Goal: Task Accomplishment & Management: Manage account settings

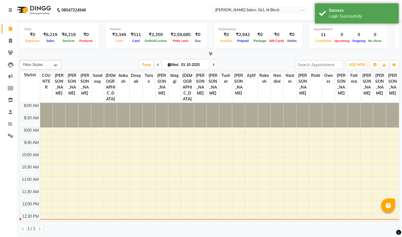
select select "en"
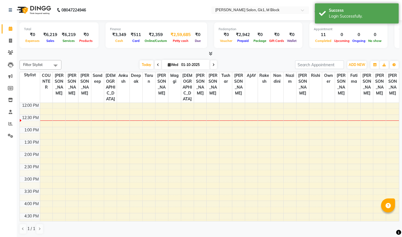
click at [175, 40] on span "Petty cash" at bounding box center [181, 41] width 18 height 4
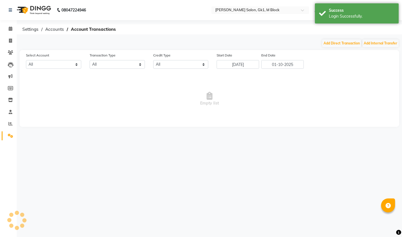
select select "5307"
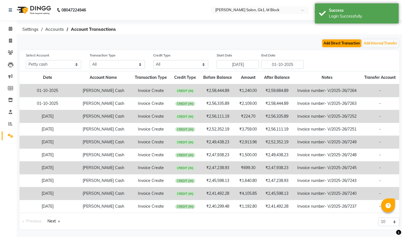
click at [333, 45] on button "Add Direct Transaction" at bounding box center [341, 43] width 39 height 8
select select "direct"
select select "5307"
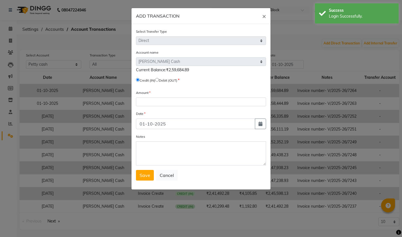
click at [159, 80] on input "radio" at bounding box center [157, 80] width 4 height 4
radio input "true"
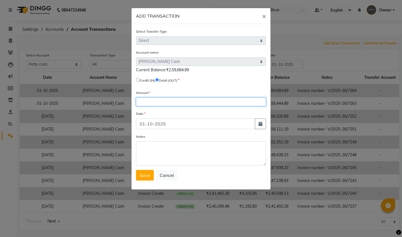
click at [152, 101] on input "number" at bounding box center [201, 101] width 130 height 9
type input "259.684"
click at [147, 176] on span "Save" at bounding box center [145, 175] width 11 height 6
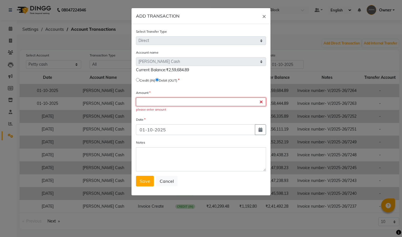
click at [172, 103] on input "number" at bounding box center [201, 101] width 130 height 9
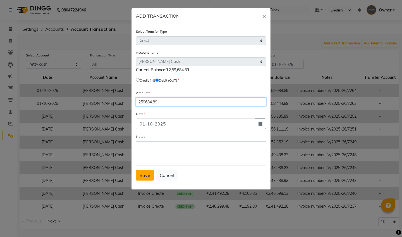
type input "259684.89"
click at [148, 174] on span "Save" at bounding box center [145, 175] width 11 height 6
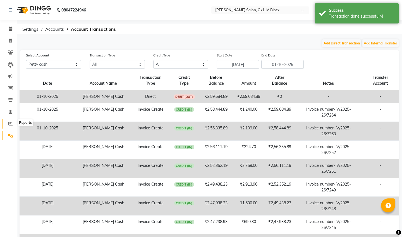
click at [10, 122] on icon at bounding box center [10, 124] width 4 height 4
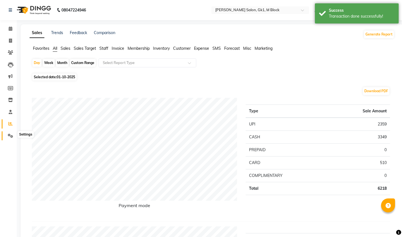
click at [9, 135] on icon at bounding box center [10, 136] width 5 height 4
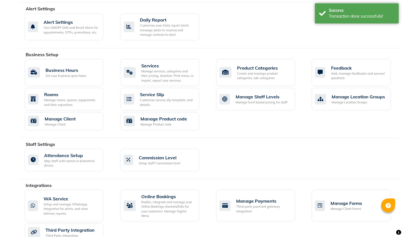
scroll to position [176, 0]
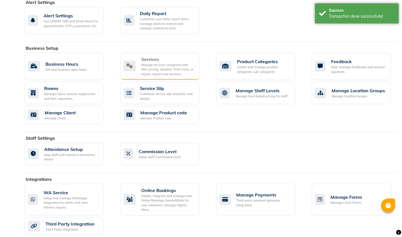
click at [173, 70] on div "Manage services, categories and their pricing, duration. Print menu, or import,…" at bounding box center [167, 70] width 53 height 14
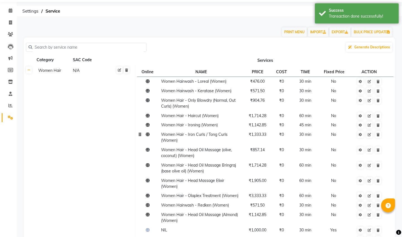
scroll to position [29, 0]
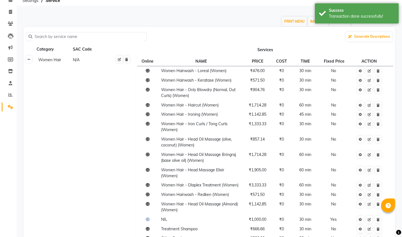
click at [28, 58] on icon at bounding box center [28, 59] width 3 height 3
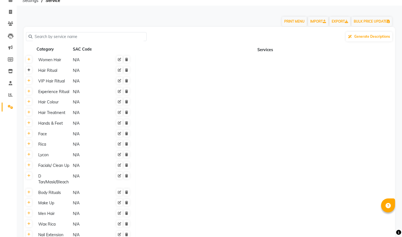
click at [29, 70] on icon at bounding box center [28, 69] width 3 height 3
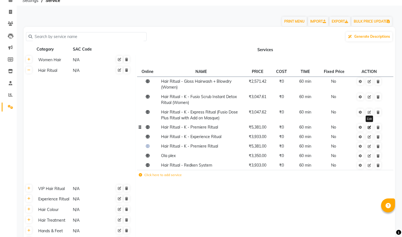
click at [371, 128] on icon at bounding box center [369, 127] width 3 height 3
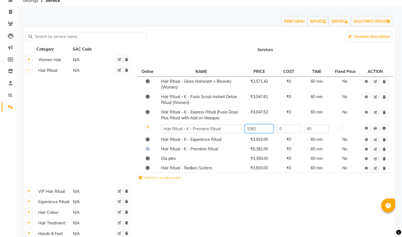
click at [268, 127] on input "5381" at bounding box center [259, 128] width 28 height 9
type input "5714.28"
click at [377, 130] on span "Save" at bounding box center [379, 128] width 18 height 6
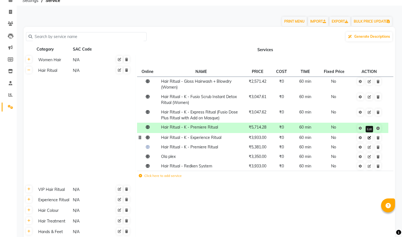
click at [370, 141] on link at bounding box center [369, 137] width 6 height 7
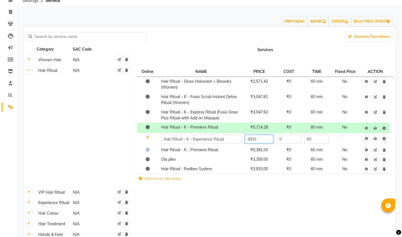
click at [267, 140] on input "3933" at bounding box center [259, 139] width 28 height 9
type input "3"
type input "5047.61"
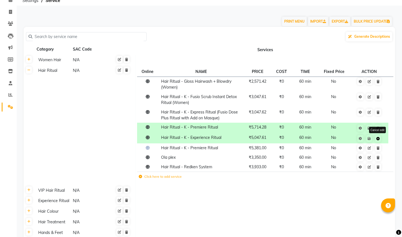
click at [377, 138] on span "Save Cancel edit" at bounding box center [373, 138] width 18 height 6
click at [371, 149] on icon at bounding box center [369, 147] width 3 height 3
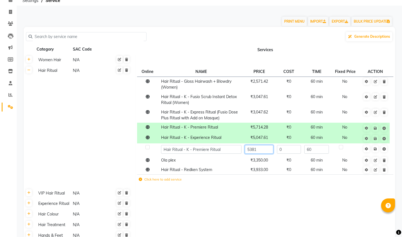
click at [261, 151] on input "5381" at bounding box center [259, 149] width 28 height 9
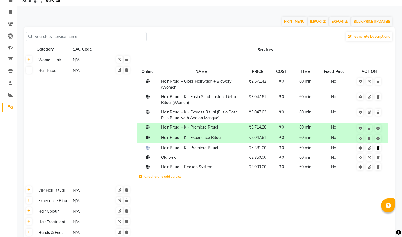
click at [378, 148] on icon at bounding box center [378, 147] width 3 height 3
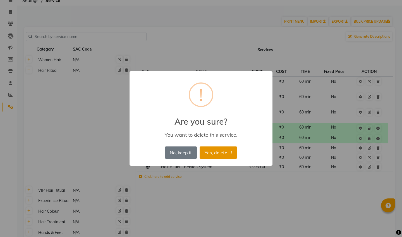
click at [220, 151] on button "Yes, delete it!" at bounding box center [218, 152] width 37 height 12
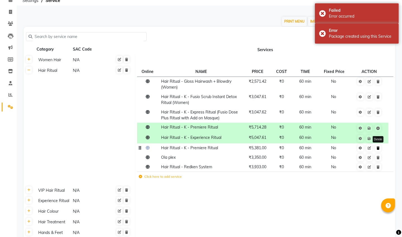
click at [379, 150] on link at bounding box center [378, 147] width 6 height 7
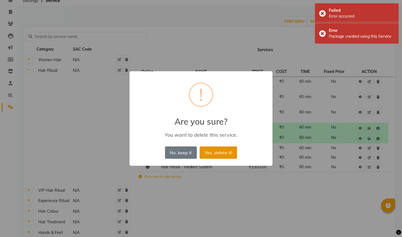
click at [207, 153] on button "Yes, delete it!" at bounding box center [218, 152] width 37 height 12
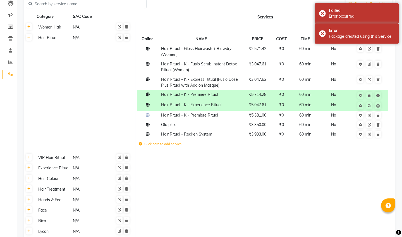
scroll to position [156, 0]
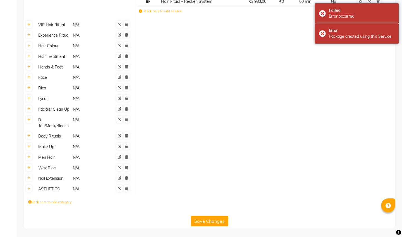
click at [206, 223] on button "Save Changes" at bounding box center [209, 221] width 37 height 11
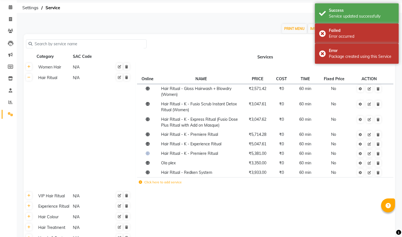
scroll to position [19, 0]
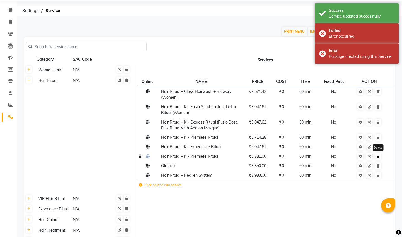
click at [378, 158] on icon at bounding box center [378, 156] width 3 height 3
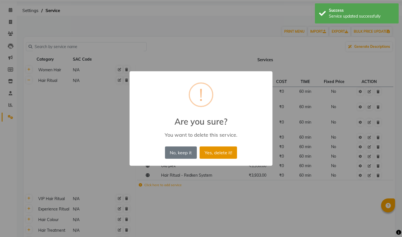
click at [218, 153] on button "Yes, delete it!" at bounding box center [218, 152] width 37 height 12
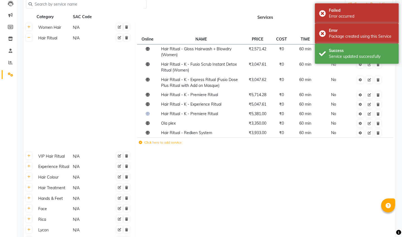
scroll to position [73, 0]
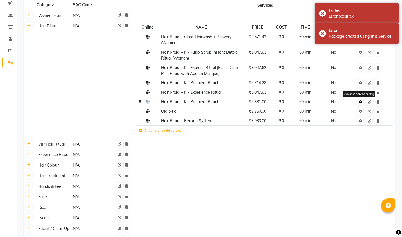
click at [363, 103] on link at bounding box center [361, 101] width 6 height 7
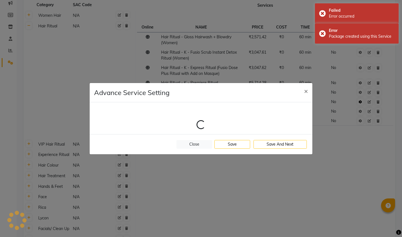
select select "2: 83878"
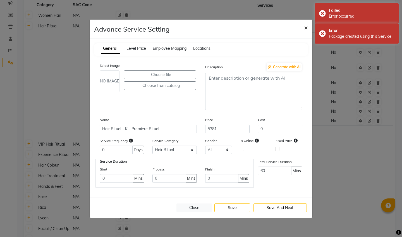
click at [307, 27] on span "×" at bounding box center [306, 27] width 4 height 8
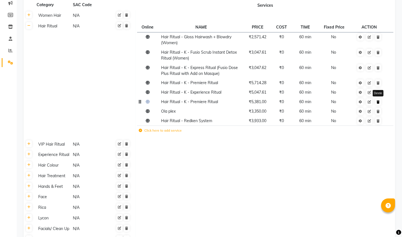
click at [379, 103] on icon at bounding box center [378, 101] width 3 height 3
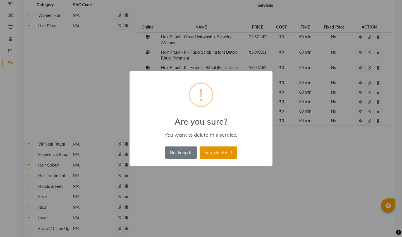
click at [216, 157] on button "Yes, delete it!" at bounding box center [218, 152] width 37 height 12
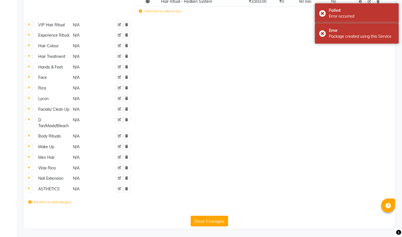
scroll to position [192, 0]
click at [205, 226] on button "Save Changes" at bounding box center [209, 221] width 37 height 11
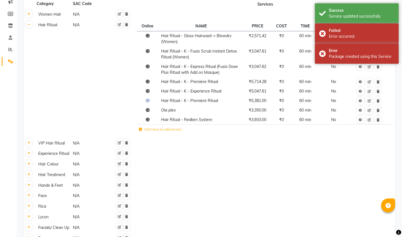
scroll to position [73, 0]
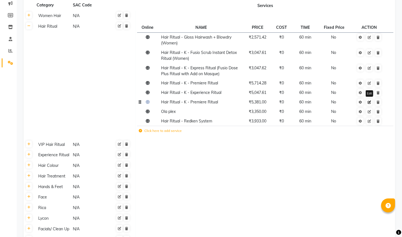
click at [370, 103] on icon at bounding box center [369, 102] width 3 height 3
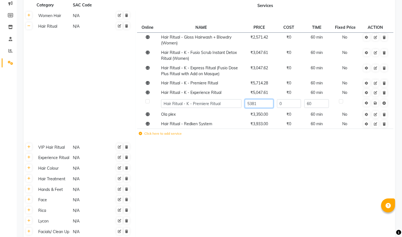
click at [269, 104] on input "5381" at bounding box center [259, 103] width 28 height 9
type input "5714.28"
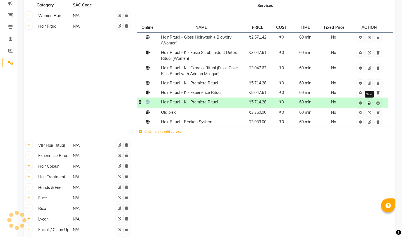
click at [377, 102] on span "Save" at bounding box center [373, 103] width 18 height 6
click at [372, 113] on link at bounding box center [369, 112] width 6 height 7
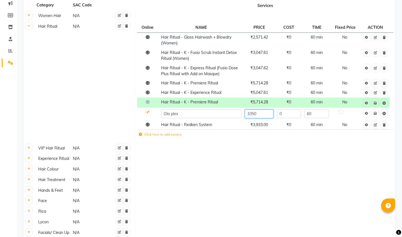
click at [258, 115] on input "3350" at bounding box center [259, 114] width 28 height 9
type input "3333.33"
click at [377, 113] on span "Save" at bounding box center [379, 113] width 18 height 6
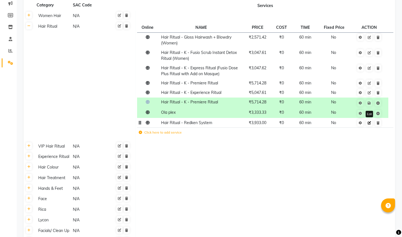
click at [370, 123] on icon at bounding box center [369, 122] width 3 height 3
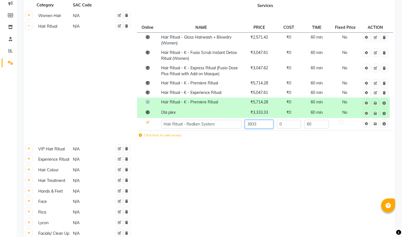
click at [263, 124] on input "3933" at bounding box center [259, 124] width 28 height 9
type input "3809.52"
click at [376, 124] on span "Save" at bounding box center [379, 123] width 18 height 6
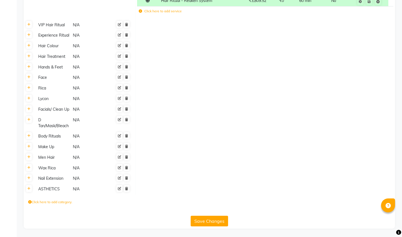
click at [217, 219] on button "Save Changes" at bounding box center [209, 221] width 37 height 11
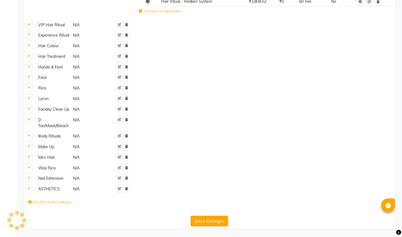
scroll to position [192, 0]
click at [216, 218] on button "Save Changes" at bounding box center [209, 221] width 37 height 11
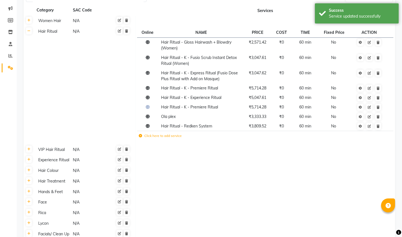
scroll to position [47, 0]
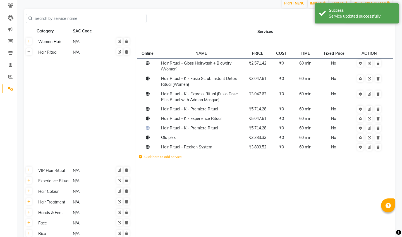
click at [28, 53] on icon at bounding box center [28, 51] width 3 height 3
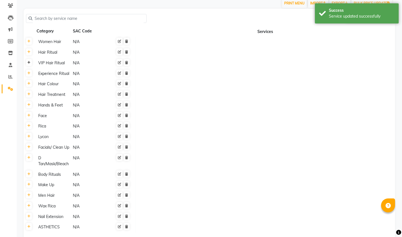
click at [29, 61] on icon at bounding box center [28, 62] width 3 height 3
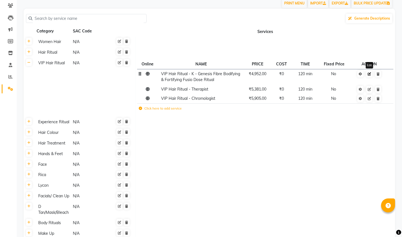
click at [370, 75] on icon at bounding box center [369, 73] width 3 height 3
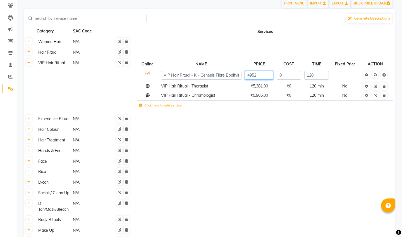
click at [263, 78] on input "4952" at bounding box center [259, 75] width 28 height 9
type input "4"
type input "6"
type input "5047.619"
click at [377, 75] on span "Save" at bounding box center [379, 75] width 18 height 6
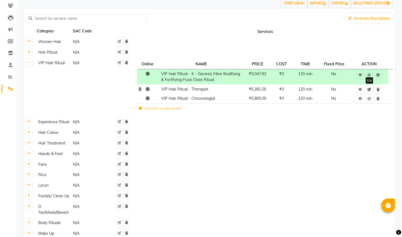
click at [370, 90] on icon at bounding box center [369, 89] width 3 height 3
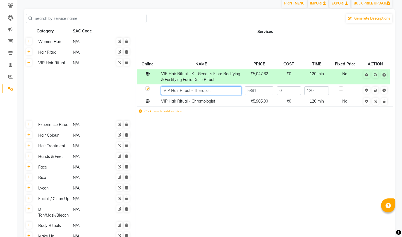
click at [214, 89] on input "VIP Hair Ritual - Therapist" at bounding box center [201, 90] width 80 height 9
type input "VIP Hair Ritual - Gloss"
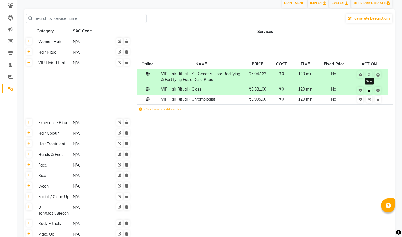
click at [369, 91] on icon at bounding box center [369, 90] width 3 height 3
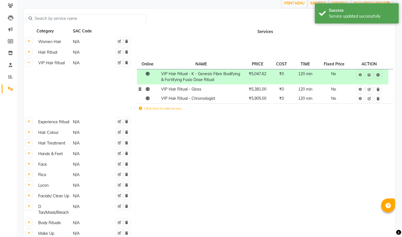
click at [269, 90] on td "₹5,381.00" at bounding box center [257, 88] width 29 height 9
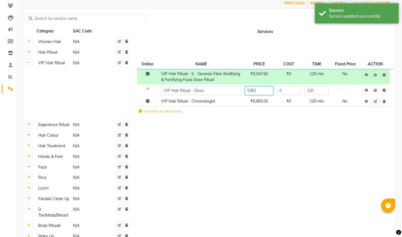
click at [264, 91] on input "5381" at bounding box center [259, 90] width 28 height 9
type input "5238.09"
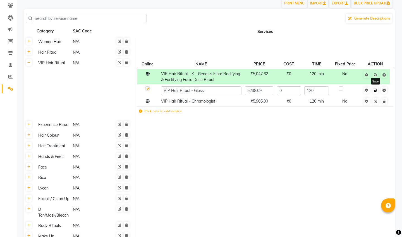
click at [377, 91] on span "Save" at bounding box center [379, 90] width 18 height 6
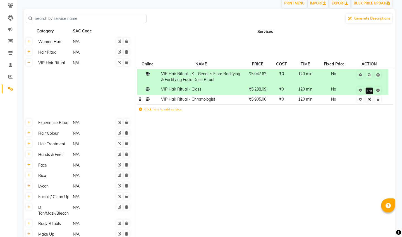
click at [369, 101] on link at bounding box center [369, 99] width 6 height 7
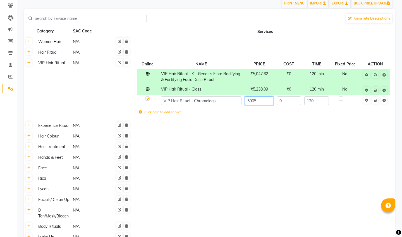
click at [268, 100] on input "5905" at bounding box center [259, 100] width 28 height 9
type input "5"
type input "6666.67"
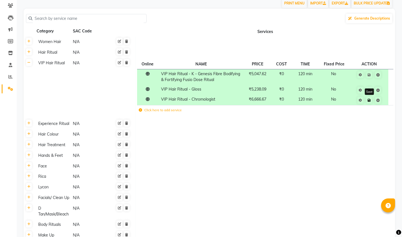
click at [377, 99] on span "Save" at bounding box center [373, 100] width 18 height 6
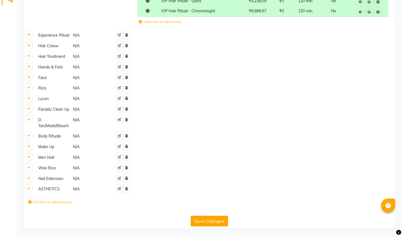
scroll to position [135, 0]
click at [208, 224] on button "Save Changes" at bounding box center [209, 221] width 37 height 11
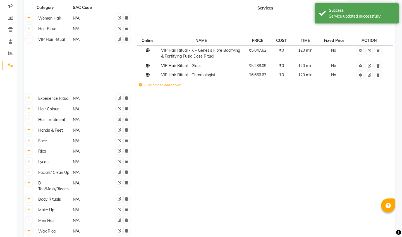
scroll to position [70, 0]
click at [29, 39] on icon at bounding box center [28, 39] width 3 height 3
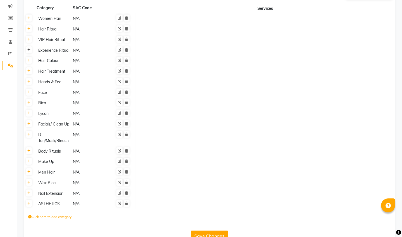
click at [29, 51] on icon at bounding box center [28, 49] width 3 height 3
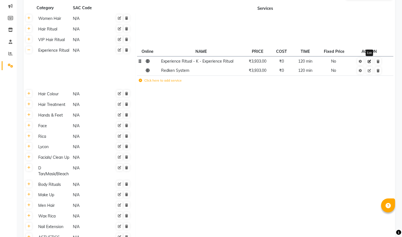
click at [370, 63] on icon at bounding box center [369, 61] width 3 height 3
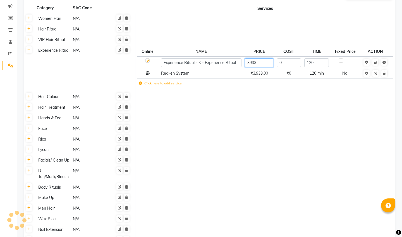
click at [257, 64] on input "3933" at bounding box center [259, 62] width 28 height 9
type input "3"
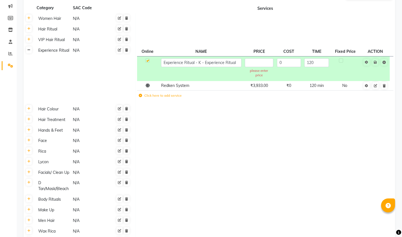
click at [29, 49] on icon at bounding box center [28, 49] width 3 height 3
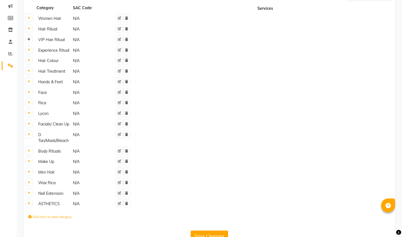
click at [28, 39] on icon at bounding box center [28, 39] width 3 height 3
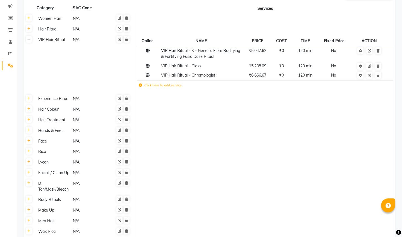
click at [30, 40] on icon at bounding box center [28, 39] width 3 height 3
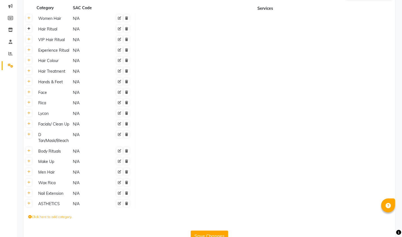
click at [28, 30] on icon at bounding box center [28, 28] width 3 height 3
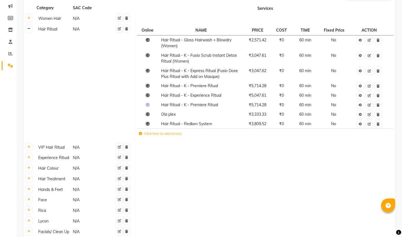
click at [29, 29] on icon at bounding box center [28, 28] width 3 height 3
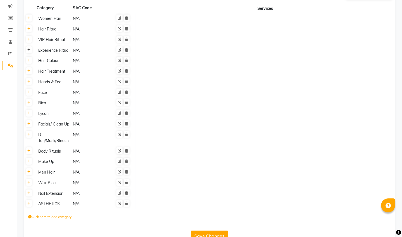
click at [29, 51] on icon at bounding box center [28, 49] width 3 height 3
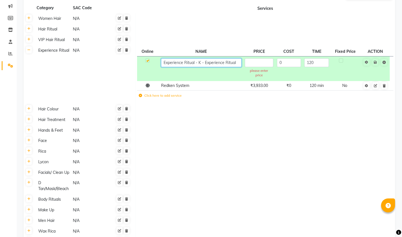
click at [225, 63] on input "Experience Ritual - K - Experience Ritual" at bounding box center [201, 62] width 80 height 9
type input "Experience Ritual - K - Express Ritual"
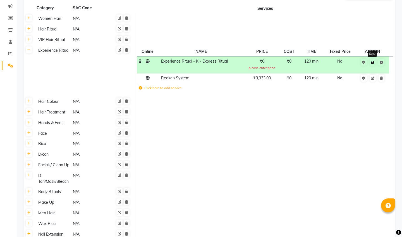
click at [372, 63] on icon at bounding box center [372, 62] width 3 height 3
click at [371, 62] on icon at bounding box center [372, 62] width 3 height 3
click at [254, 65] on td "₹0 please enter price" at bounding box center [261, 64] width 37 height 17
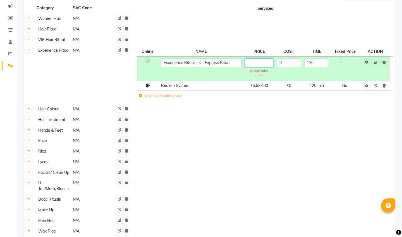
click at [263, 62] on input "text" at bounding box center [259, 62] width 28 height 9
type input "4000"
click at [378, 63] on span "Save" at bounding box center [379, 62] width 18 height 6
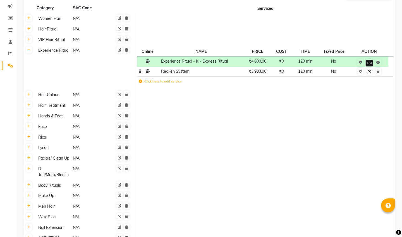
click at [370, 72] on icon at bounding box center [369, 71] width 3 height 3
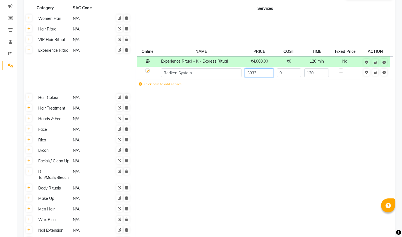
click at [269, 75] on input "3933" at bounding box center [259, 72] width 28 height 9
type input "3"
type input "3809.52"
click at [376, 73] on span "Save" at bounding box center [379, 72] width 18 height 6
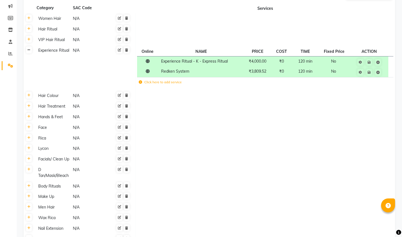
click at [29, 51] on icon at bounding box center [28, 49] width 3 height 3
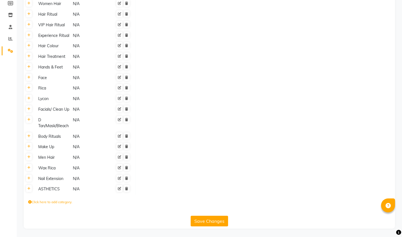
scroll to position [85, 0]
click at [199, 225] on button "Save Changes" at bounding box center [209, 221] width 37 height 11
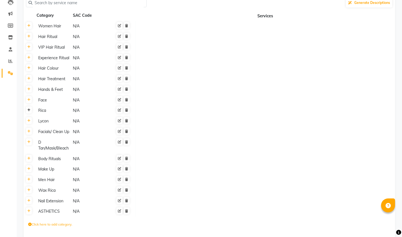
scroll to position [73, 0]
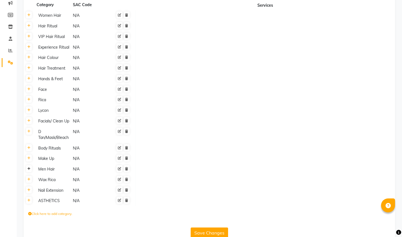
click at [28, 170] on icon at bounding box center [28, 168] width 3 height 3
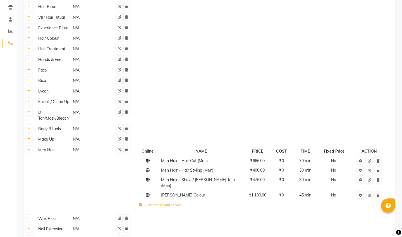
scroll to position [94, 0]
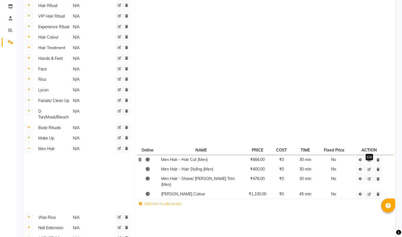
click at [370, 159] on icon at bounding box center [369, 159] width 3 height 3
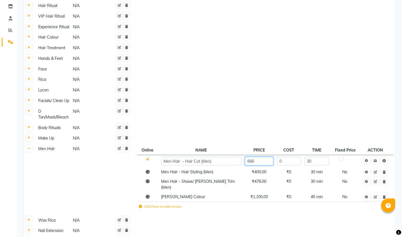
click at [257, 162] on input "666" at bounding box center [259, 161] width 28 height 9
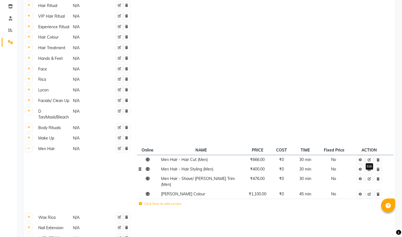
click at [370, 170] on icon at bounding box center [369, 169] width 3 height 3
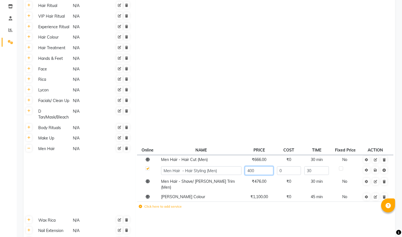
click at [266, 170] on input "400" at bounding box center [259, 170] width 28 height 9
type input "4"
type input "380.95"
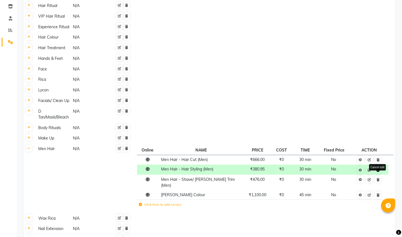
click at [377, 172] on span "Save Cancel edit" at bounding box center [373, 170] width 18 height 6
click at [371, 180] on icon at bounding box center [369, 179] width 3 height 3
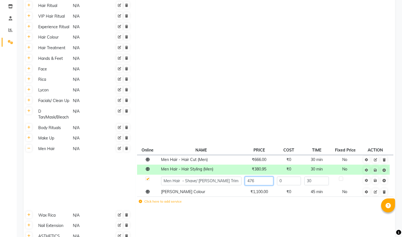
click at [268, 180] on input "476" at bounding box center [259, 181] width 28 height 9
type input "476.19"
click at [378, 180] on span "Save" at bounding box center [379, 180] width 18 height 6
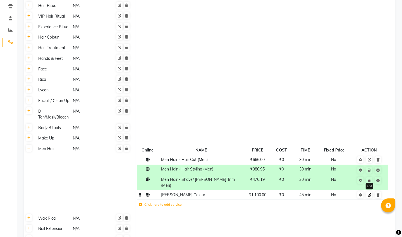
click at [371, 192] on link at bounding box center [369, 194] width 6 height 7
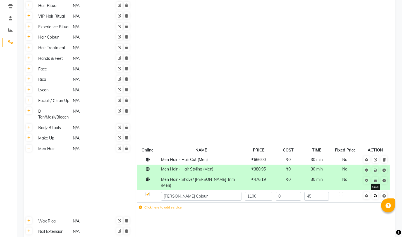
click at [377, 194] on icon at bounding box center [375, 195] width 3 height 3
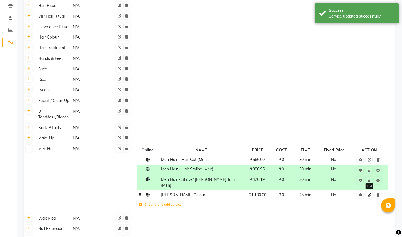
click at [370, 193] on icon at bounding box center [369, 194] width 3 height 3
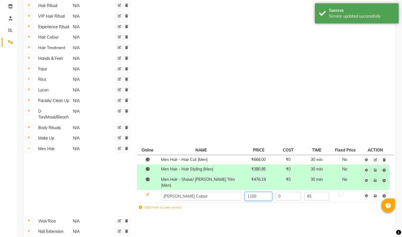
click at [269, 192] on input "1100" at bounding box center [258, 196] width 27 height 9
type input "1047.61"
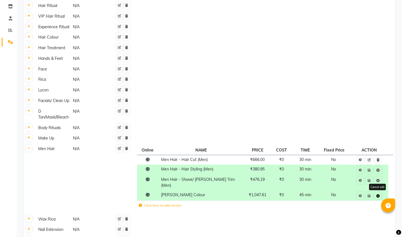
click at [375, 192] on span "Save Cancel edit" at bounding box center [373, 195] width 18 height 6
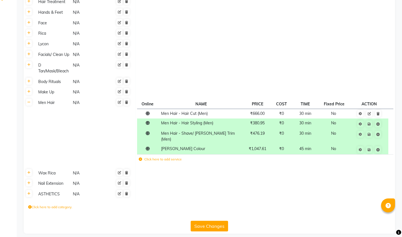
click at [216, 221] on button "Save Changes" at bounding box center [209, 226] width 37 height 11
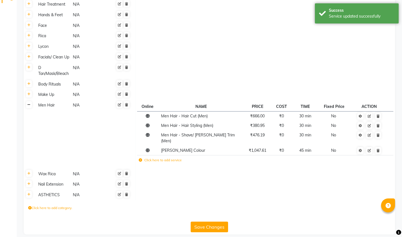
click at [30, 106] on icon at bounding box center [28, 104] width 3 height 3
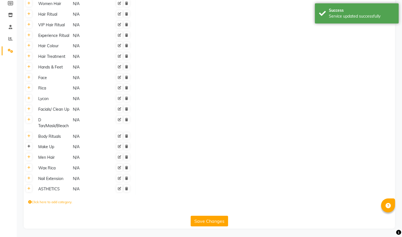
click at [29, 146] on icon at bounding box center [28, 146] width 3 height 3
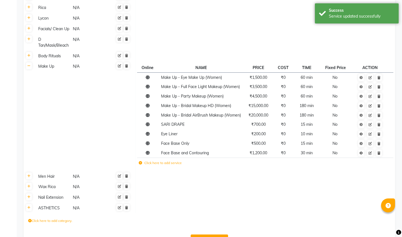
scroll to position [166, 0]
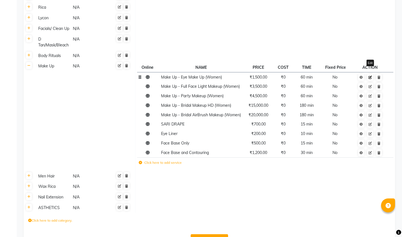
click at [372, 77] on icon at bounding box center [370, 77] width 3 height 3
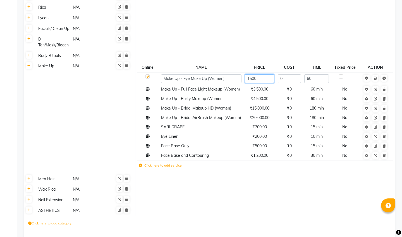
click at [259, 77] on input "1500" at bounding box center [259, 78] width 29 height 9
type input "1"
type input "1904.76"
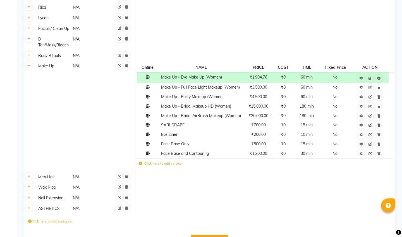
click at [375, 79] on span "Save" at bounding box center [374, 78] width 18 height 6
click at [372, 89] on icon at bounding box center [370, 87] width 3 height 3
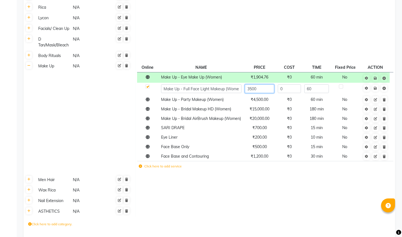
click at [268, 89] on input "3500" at bounding box center [259, 88] width 29 height 9
type input "3809.52"
click at [378, 89] on span "Save" at bounding box center [379, 88] width 18 height 6
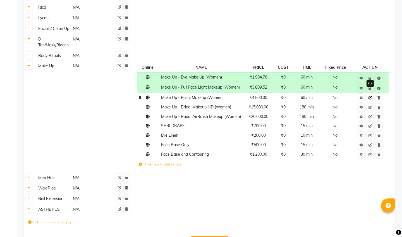
click at [370, 99] on icon at bounding box center [370, 97] width 3 height 3
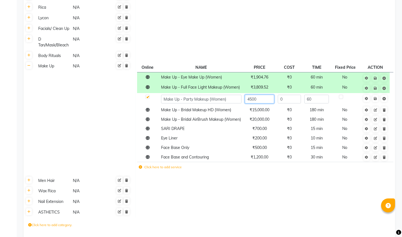
click at [270, 100] on input "4500" at bounding box center [259, 99] width 29 height 9
type input "4761.90"
click at [375, 100] on span "Save" at bounding box center [379, 98] width 18 height 6
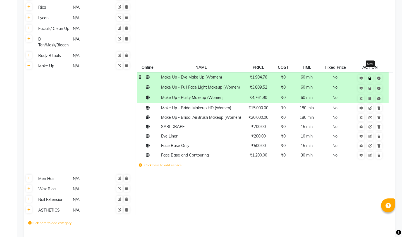
click at [370, 80] on link at bounding box center [370, 78] width 6 height 7
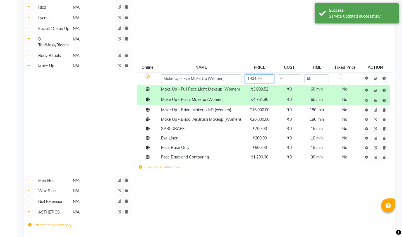
click at [267, 79] on input "1904.76" at bounding box center [259, 78] width 29 height 9
type input "1"
type input "2000"
click at [377, 77] on span "Save" at bounding box center [379, 78] width 18 height 6
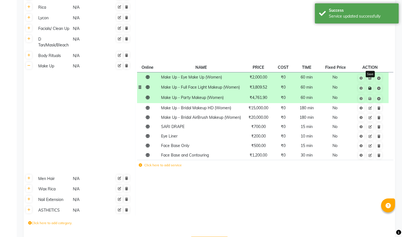
click at [372, 89] on link at bounding box center [370, 88] width 6 height 7
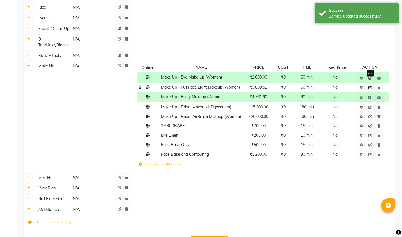
click at [370, 89] on icon at bounding box center [370, 87] width 3 height 3
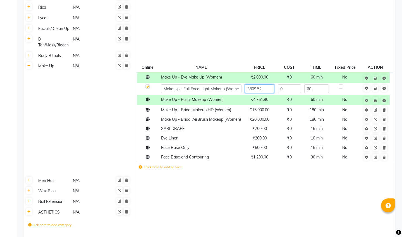
click at [266, 89] on input "3809.52" at bounding box center [259, 88] width 29 height 9
type input "3"
type input "4000"
click at [376, 89] on span "Save" at bounding box center [379, 88] width 18 height 6
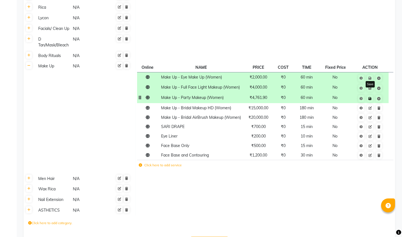
click at [370, 100] on icon at bounding box center [370, 98] width 3 height 3
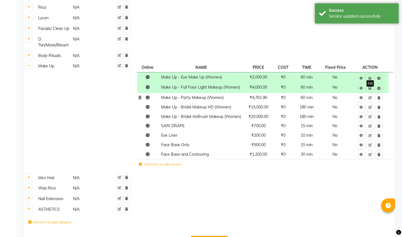
click at [370, 100] on link at bounding box center [370, 97] width 6 height 7
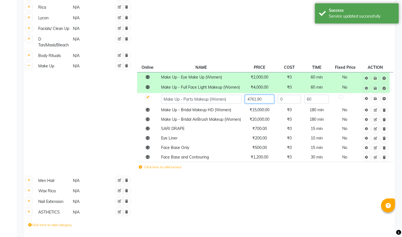
click at [269, 98] on input "4761.90" at bounding box center [259, 99] width 29 height 9
type input "4"
type input "5000"
click at [376, 99] on span "Save" at bounding box center [379, 98] width 18 height 6
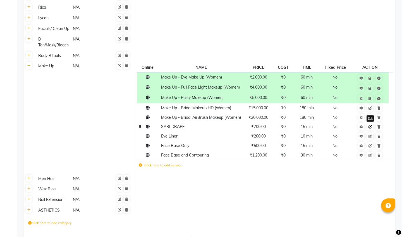
click at [372, 128] on icon at bounding box center [370, 126] width 3 height 3
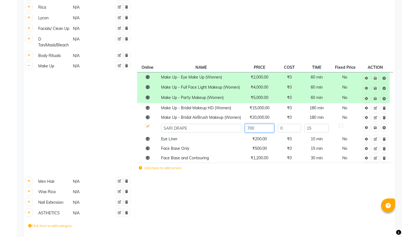
click at [263, 132] on input "700" at bounding box center [259, 128] width 29 height 9
type input "7"
type input "800"
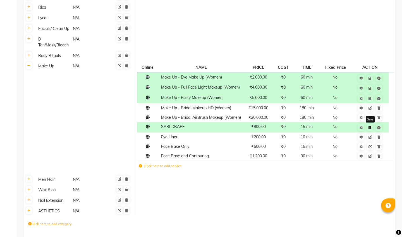
click at [376, 130] on span "Save" at bounding box center [374, 127] width 18 height 6
click at [371, 148] on icon at bounding box center [370, 146] width 3 height 3
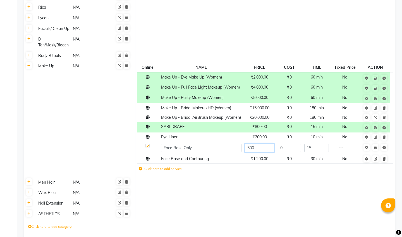
click at [272, 152] on input "500" at bounding box center [259, 148] width 29 height 9
type input "5"
type input "600"
click at [377, 150] on span "Save" at bounding box center [379, 147] width 18 height 6
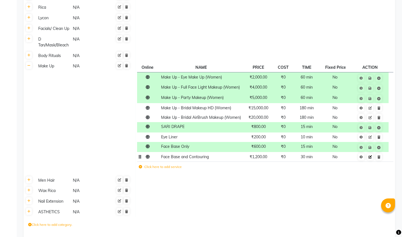
click at [371, 159] on icon at bounding box center [370, 156] width 3 height 3
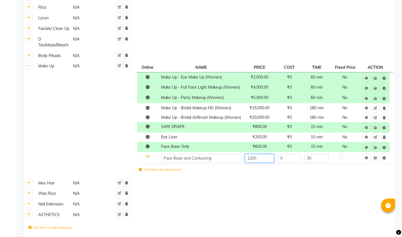
click at [262, 161] on input "1200" at bounding box center [259, 158] width 29 height 9
type input "1300"
click at [377, 160] on span "Save" at bounding box center [379, 157] width 18 height 6
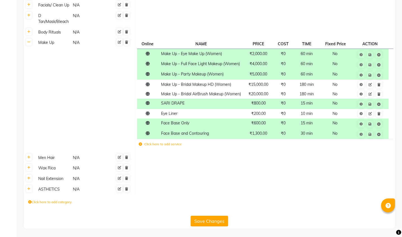
scroll to position [195, 0]
click at [216, 222] on button "Save Changes" at bounding box center [209, 221] width 37 height 11
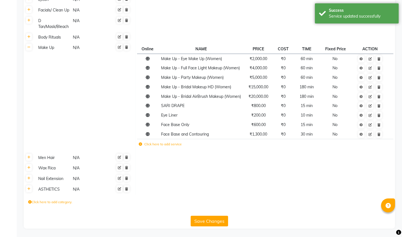
scroll to position [190, 0]
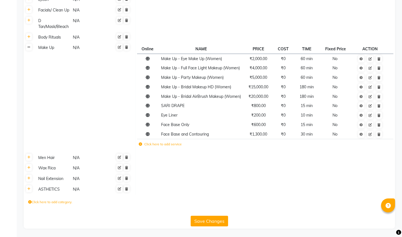
click at [27, 44] on link at bounding box center [29, 47] width 6 height 7
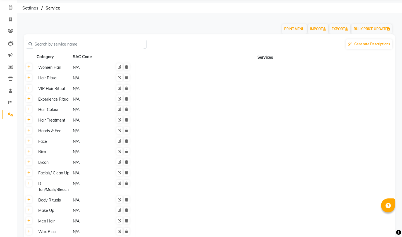
scroll to position [22, 0]
click at [29, 110] on icon at bounding box center [28, 108] width 3 height 3
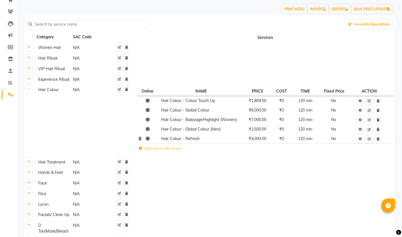
scroll to position [41, 0]
click at [370, 128] on icon at bounding box center [369, 128] width 3 height 3
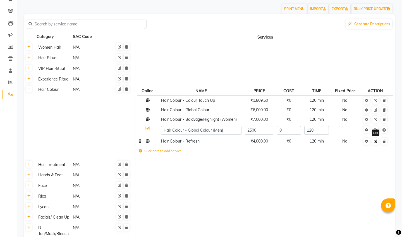
click at [376, 143] on link at bounding box center [376, 141] width 6 height 7
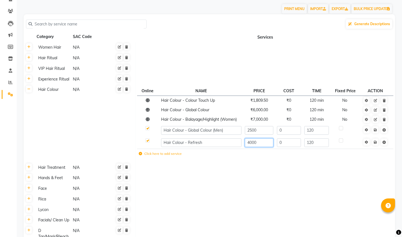
click at [260, 143] on input "4000" at bounding box center [259, 142] width 28 height 9
type input "4285.71"
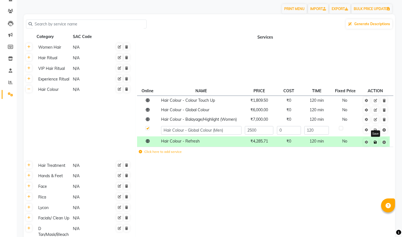
click at [378, 142] on link at bounding box center [376, 142] width 6 height 7
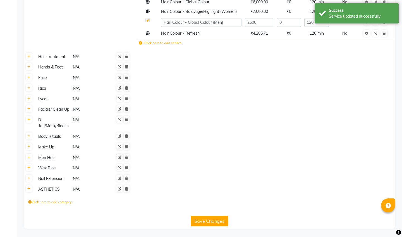
click at [212, 220] on button "Save Changes" at bounding box center [209, 221] width 37 height 11
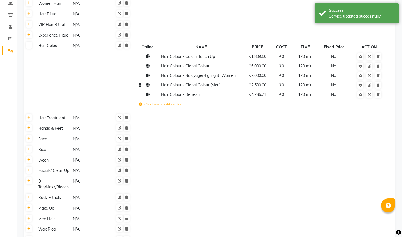
scroll to position [80, 0]
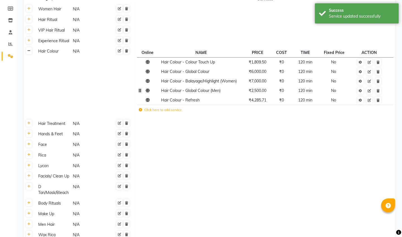
click at [30, 51] on icon at bounding box center [28, 50] width 3 height 3
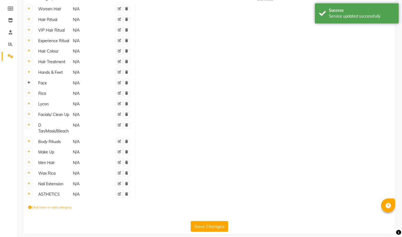
click at [30, 85] on link at bounding box center [29, 82] width 6 height 7
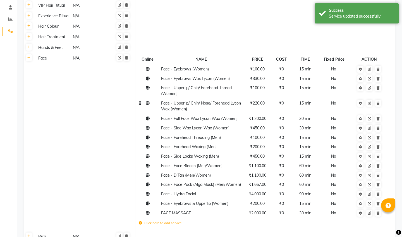
scroll to position [105, 0]
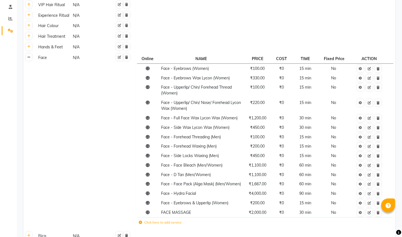
click at [30, 56] on icon at bounding box center [28, 57] width 3 height 3
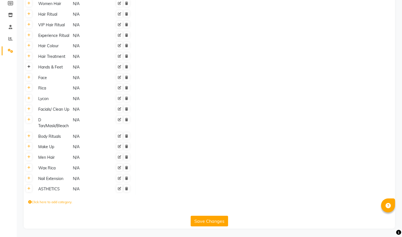
click at [29, 68] on icon at bounding box center [28, 66] width 3 height 3
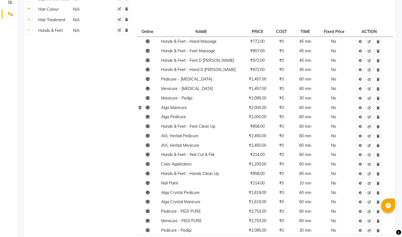
scroll to position [122, 0]
click at [371, 79] on icon at bounding box center [369, 78] width 3 height 3
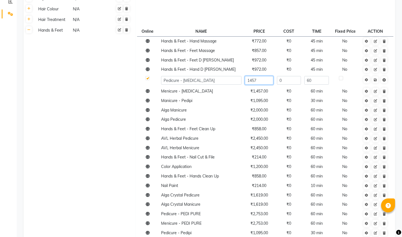
click at [272, 79] on input "1457" at bounding box center [259, 80] width 28 height 9
type input "1523.80"
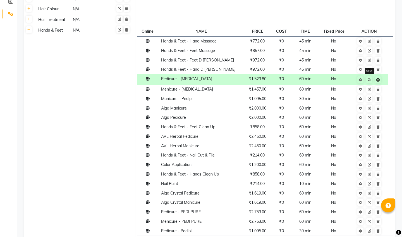
click at [377, 80] on span "Save" at bounding box center [373, 80] width 18 height 6
click at [372, 91] on link at bounding box center [369, 89] width 6 height 7
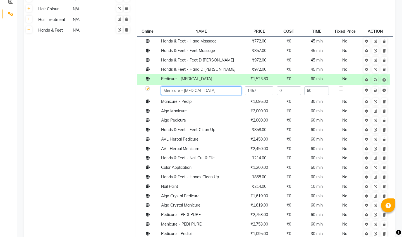
click at [185, 91] on input "Menicure - [MEDICAL_DATA]" at bounding box center [201, 90] width 80 height 9
type input "Menicure - [MEDICAL_DATA]"
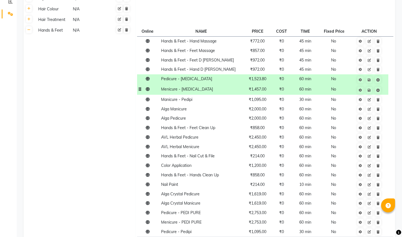
click at [265, 92] on td "₹1,457.00" at bounding box center [257, 90] width 29 height 10
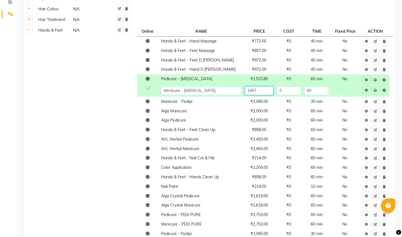
click at [262, 91] on input "1457" at bounding box center [259, 90] width 28 height 9
type input "1523.80"
click at [375, 90] on span "Save" at bounding box center [379, 90] width 18 height 6
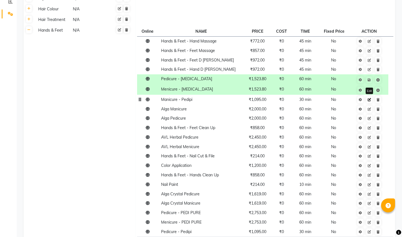
click at [370, 101] on icon at bounding box center [369, 99] width 3 height 3
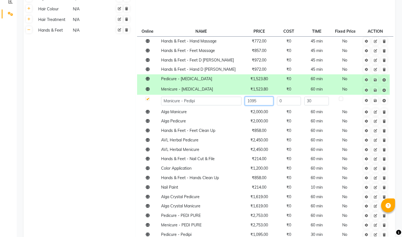
click at [263, 102] on input "1095" at bounding box center [259, 101] width 28 height 9
type input "1142.85"
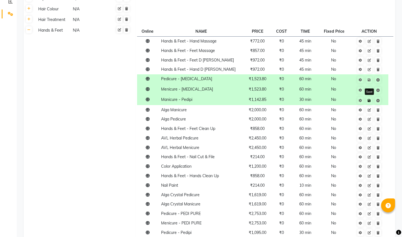
click at [377, 102] on span "Save" at bounding box center [373, 100] width 18 height 6
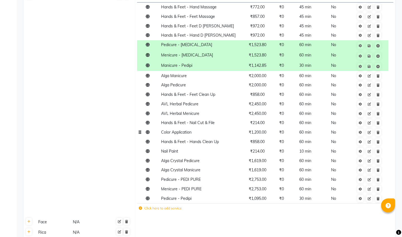
scroll to position [156, 0]
click at [190, 200] on span "Pedicure - Pedipi" at bounding box center [176, 198] width 30 height 5
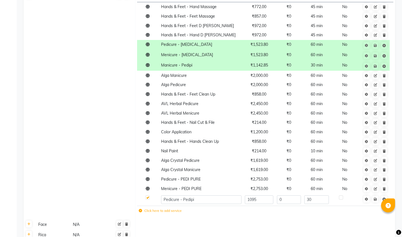
click at [176, 227] on td at bounding box center [265, 224] width 260 height 11
click at [265, 200] on input "1095" at bounding box center [259, 199] width 28 height 9
type input "1142.85"
click at [376, 199] on span "Save" at bounding box center [379, 199] width 18 height 6
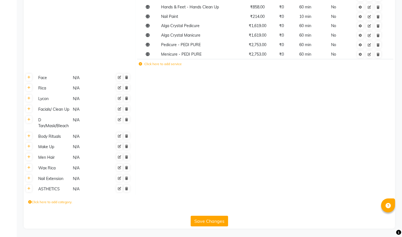
scroll to position [299, 0]
click at [196, 221] on button "Save Changes" at bounding box center [209, 221] width 37 height 11
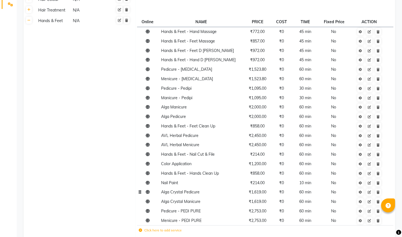
scroll to position [128, 0]
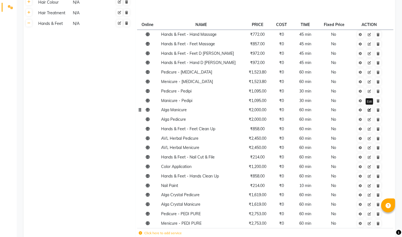
click at [370, 111] on icon at bounding box center [369, 109] width 3 height 3
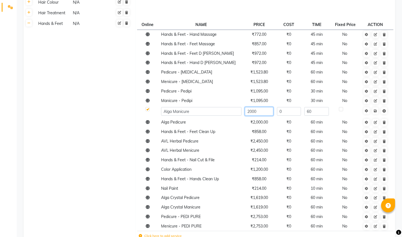
click at [265, 112] on input "2000" at bounding box center [259, 111] width 28 height 9
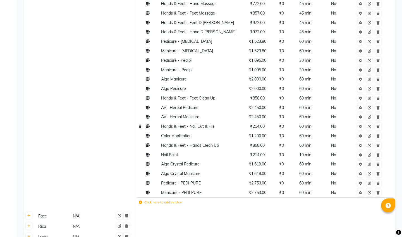
scroll to position [162, 0]
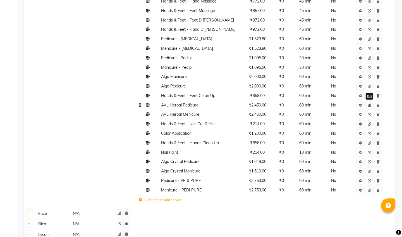
click at [369, 106] on icon at bounding box center [369, 105] width 3 height 3
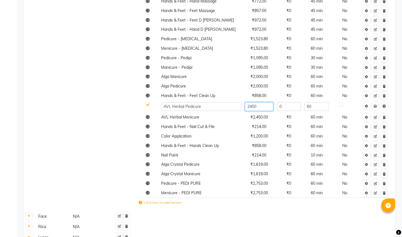
click at [263, 106] on input "2450" at bounding box center [259, 106] width 28 height 9
type input "2476.190"
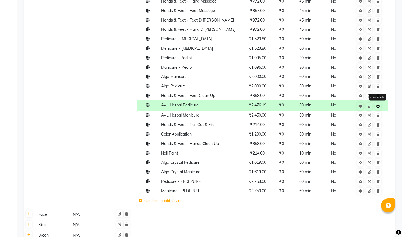
click at [375, 107] on span "Save Cancel edit" at bounding box center [373, 106] width 18 height 6
click at [371, 115] on icon at bounding box center [369, 115] width 3 height 3
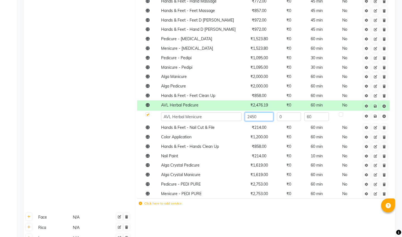
click at [266, 118] on input "2450" at bounding box center [259, 116] width 28 height 9
type input "2476.190"
click at [377, 116] on span "Save" at bounding box center [379, 116] width 18 height 6
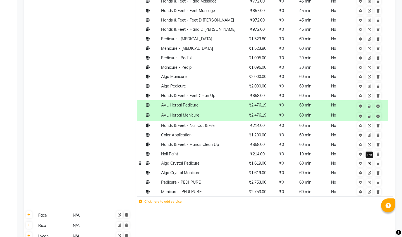
click at [371, 163] on icon at bounding box center [369, 163] width 3 height 3
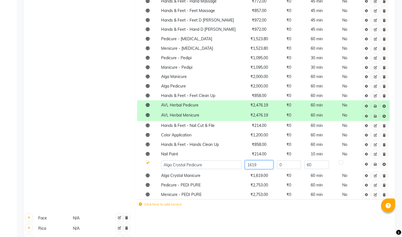
click at [263, 164] on input "1619" at bounding box center [259, 164] width 28 height 9
type input "1714.28"
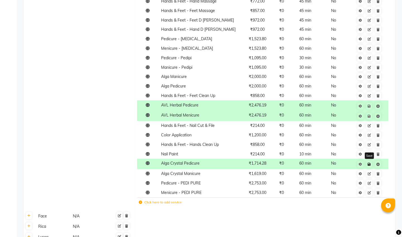
click at [377, 165] on span "Save" at bounding box center [373, 164] width 18 height 6
click at [372, 174] on link at bounding box center [369, 173] width 6 height 7
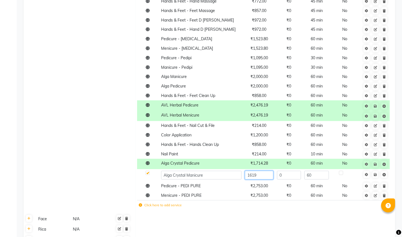
click at [264, 178] on input "1619" at bounding box center [259, 175] width 28 height 9
type input "1714.28"
click at [376, 175] on span at bounding box center [379, 174] width 18 height 6
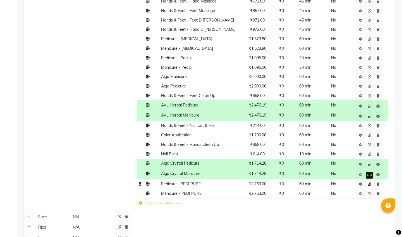
click at [369, 185] on icon at bounding box center [369, 183] width 3 height 3
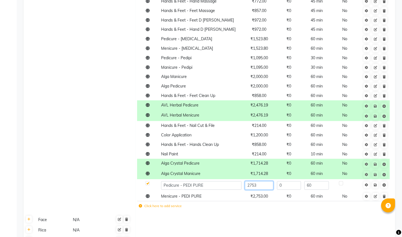
click at [270, 186] on input "2753" at bounding box center [259, 185] width 28 height 9
type input "2809.52"
click at [376, 186] on span "Save" at bounding box center [379, 185] width 18 height 6
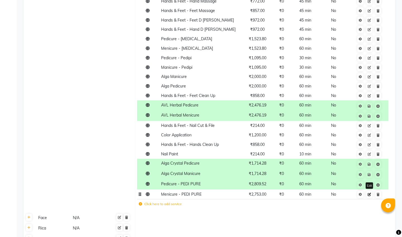
click at [372, 196] on link at bounding box center [369, 194] width 6 height 7
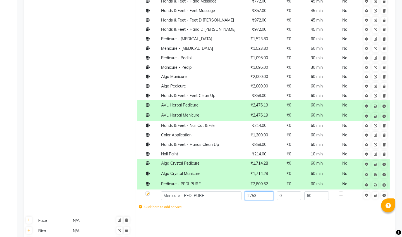
click at [264, 196] on input "2753" at bounding box center [259, 195] width 28 height 9
type input "2809.52"
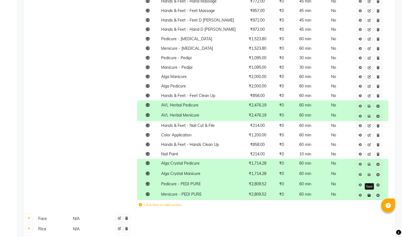
click at [376, 196] on span "Save" at bounding box center [373, 195] width 18 height 6
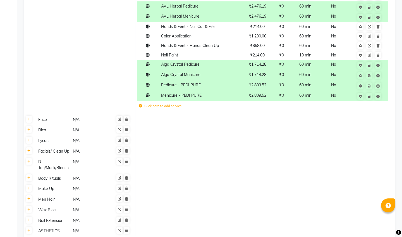
scroll to position [258, 0]
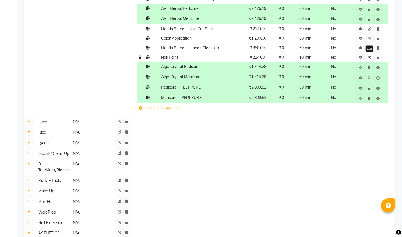
click at [369, 58] on icon at bounding box center [369, 57] width 3 height 3
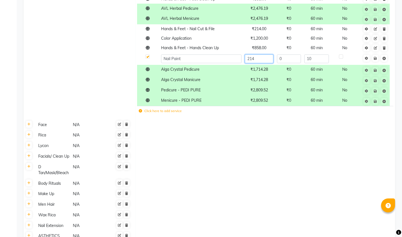
click at [263, 61] on input "214" at bounding box center [259, 58] width 28 height 9
type input "200"
click at [377, 59] on span at bounding box center [379, 58] width 18 height 6
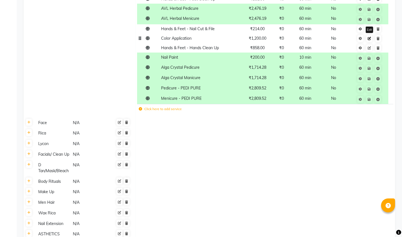
click at [369, 39] on icon at bounding box center [369, 38] width 3 height 3
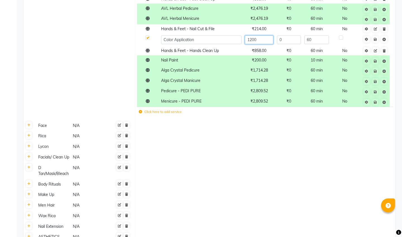
click at [267, 40] on input "1200" at bounding box center [259, 39] width 28 height 9
type input "1142.85"
click at [376, 40] on span "Save" at bounding box center [379, 39] width 18 height 6
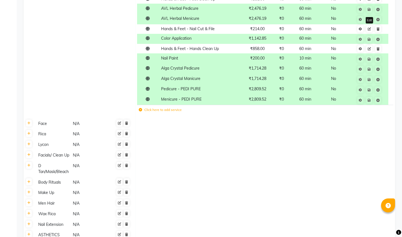
click at [371, 30] on icon at bounding box center [369, 28] width 3 height 3
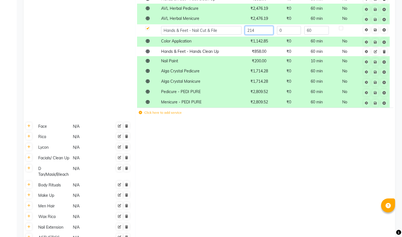
click at [259, 29] on input "214" at bounding box center [259, 30] width 28 height 9
type input "200"
click at [376, 29] on span at bounding box center [379, 30] width 18 height 6
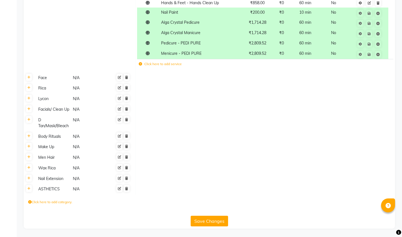
click at [208, 222] on button "Save Changes" at bounding box center [209, 221] width 37 height 11
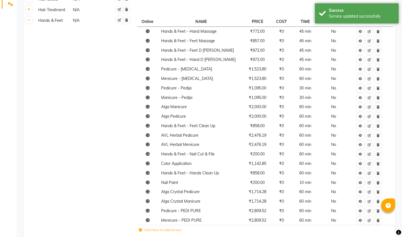
scroll to position [130, 0]
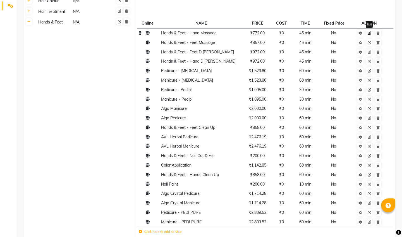
click at [371, 33] on icon at bounding box center [369, 33] width 3 height 3
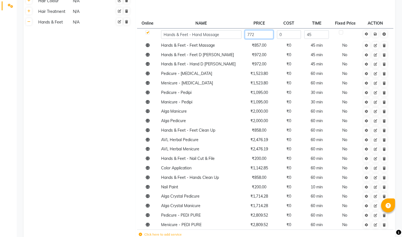
click at [256, 37] on input "772" at bounding box center [259, 34] width 28 height 9
type input "761.90"
click at [375, 35] on span "Save" at bounding box center [379, 34] width 18 height 6
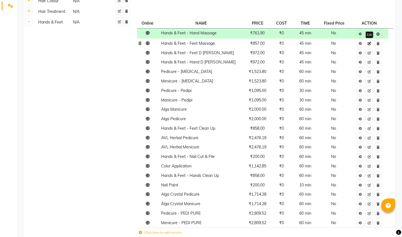
click at [370, 44] on icon at bounding box center [369, 43] width 3 height 3
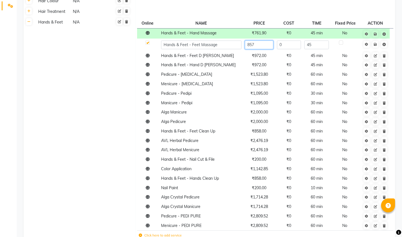
click at [264, 45] on input "857" at bounding box center [259, 45] width 28 height 9
type input "857.142"
click at [377, 46] on span "Save" at bounding box center [379, 44] width 18 height 6
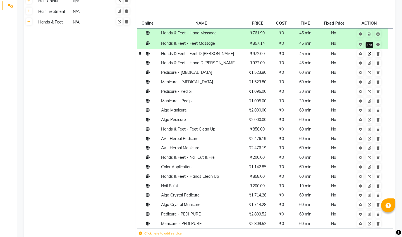
click at [372, 54] on link at bounding box center [369, 53] width 6 height 7
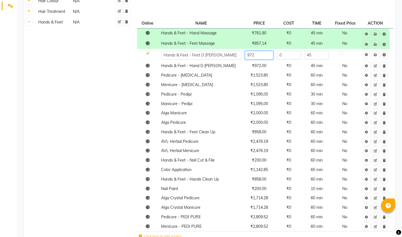
click at [261, 56] on input "972" at bounding box center [259, 55] width 28 height 9
type input "952.38"
click at [376, 54] on span "Save" at bounding box center [379, 54] width 18 height 6
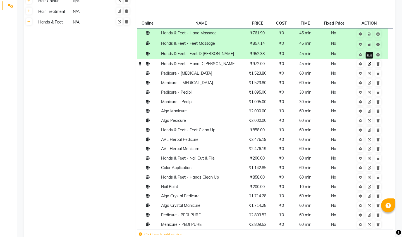
click at [370, 63] on icon at bounding box center [369, 63] width 3 height 3
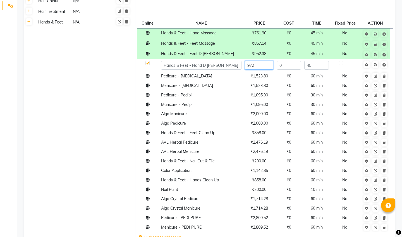
click at [264, 65] on input "972" at bounding box center [259, 65] width 28 height 9
type input "952.38"
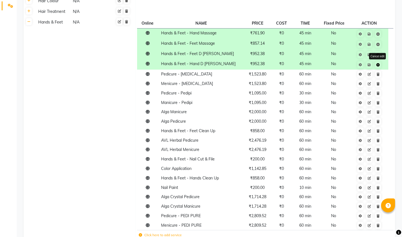
click at [376, 66] on span "Save Cancel edit" at bounding box center [373, 64] width 18 height 6
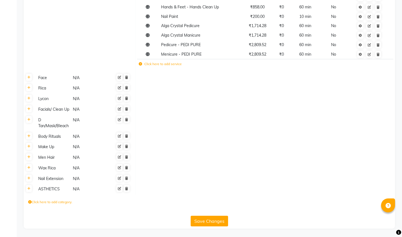
scroll to position [301, 0]
click at [213, 219] on button "Save Changes" at bounding box center [209, 221] width 37 height 11
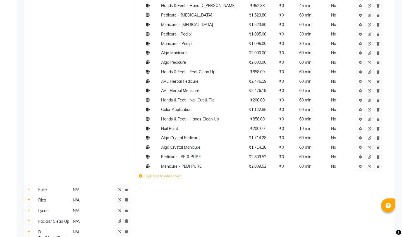
scroll to position [182, 0]
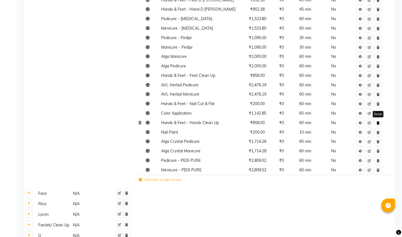
click at [378, 124] on icon at bounding box center [378, 122] width 3 height 3
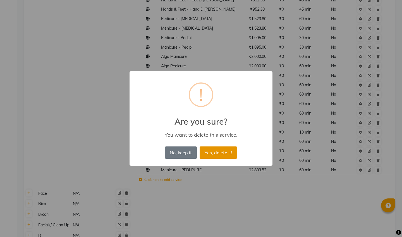
click at [210, 154] on button "Yes, delete it!" at bounding box center [218, 152] width 37 height 12
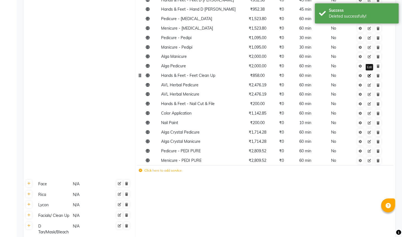
click at [370, 75] on icon at bounding box center [369, 75] width 3 height 3
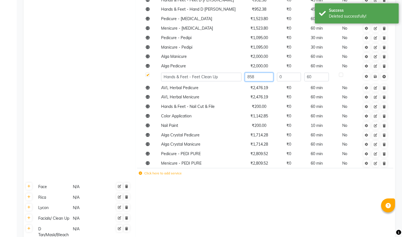
click at [265, 77] on input "858" at bounding box center [259, 77] width 28 height 9
type input "8"
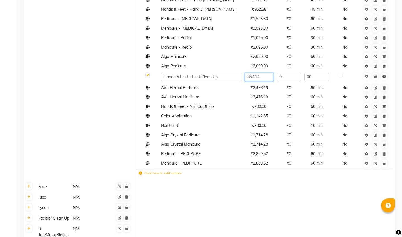
type input "857.142"
click at [375, 75] on span "Save" at bounding box center [379, 76] width 18 height 6
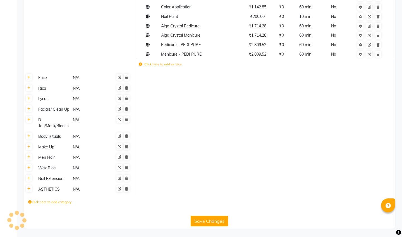
scroll to position [289, 0]
click at [208, 220] on button "Save Changes" at bounding box center [209, 221] width 37 height 11
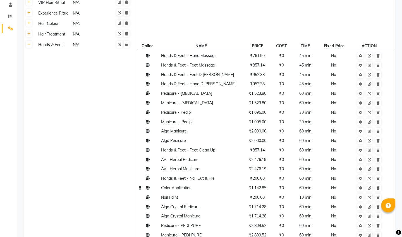
scroll to position [107, 0]
click at [30, 44] on icon at bounding box center [28, 44] width 3 height 3
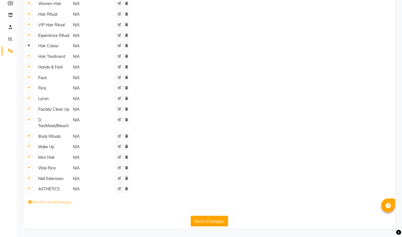
click at [28, 46] on icon at bounding box center [28, 45] width 3 height 3
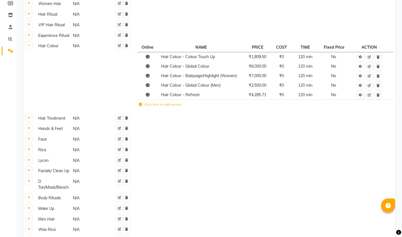
click at [28, 46] on icon at bounding box center [28, 45] width 3 height 3
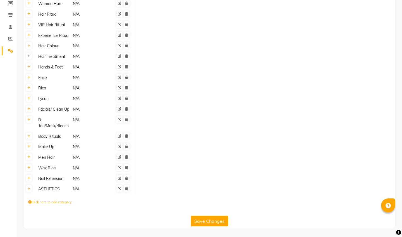
click at [29, 56] on icon at bounding box center [28, 55] width 3 height 3
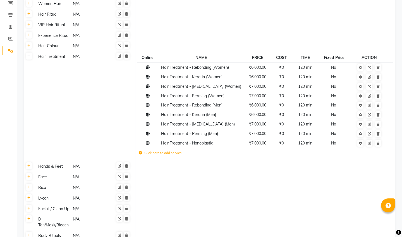
click at [29, 57] on icon at bounding box center [28, 55] width 3 height 3
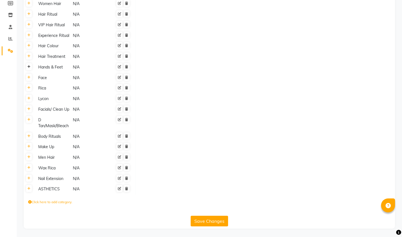
click at [29, 67] on icon at bounding box center [28, 66] width 3 height 3
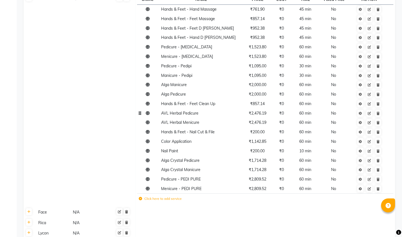
scroll to position [155, 0]
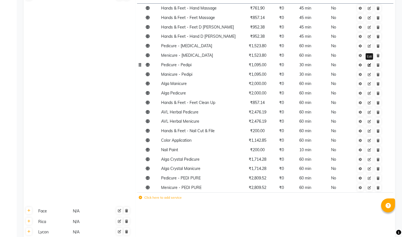
click at [371, 66] on icon at bounding box center [369, 64] width 3 height 3
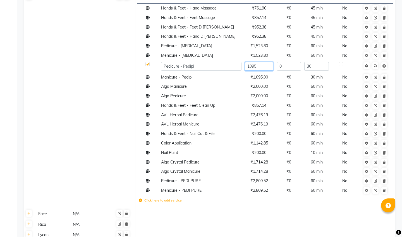
click at [259, 67] on input "1095" at bounding box center [259, 66] width 28 height 9
type input "1142.857"
click at [378, 65] on span "Save" at bounding box center [379, 66] width 18 height 6
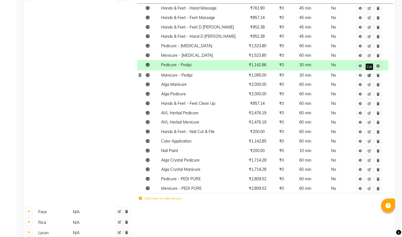
click at [371, 76] on icon at bounding box center [369, 75] width 3 height 3
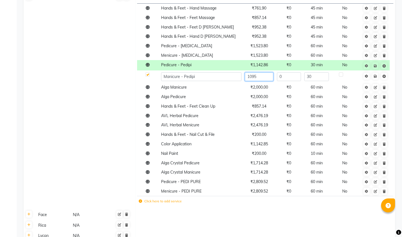
click at [263, 77] on input "1095" at bounding box center [259, 76] width 28 height 9
type input "1142.86"
click at [377, 76] on span "Save" at bounding box center [379, 76] width 18 height 6
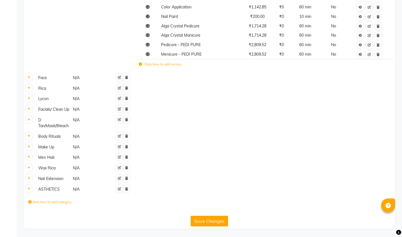
click at [217, 218] on button "Save Changes" at bounding box center [209, 221] width 37 height 11
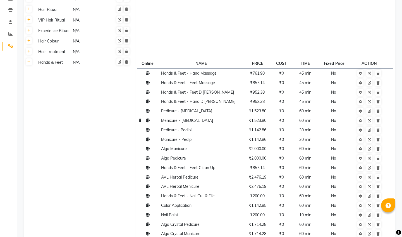
scroll to position [91, 0]
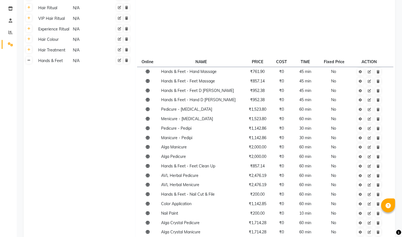
click at [28, 60] on icon at bounding box center [28, 60] width 3 height 3
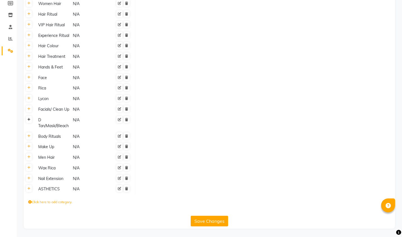
scroll to position [85, 0]
click at [28, 118] on icon at bounding box center [28, 119] width 3 height 3
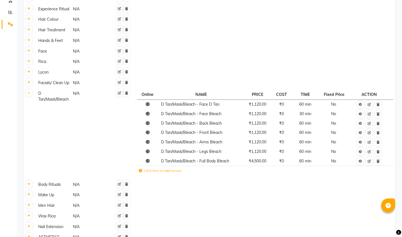
scroll to position [111, 0]
click at [370, 105] on icon at bounding box center [369, 104] width 3 height 3
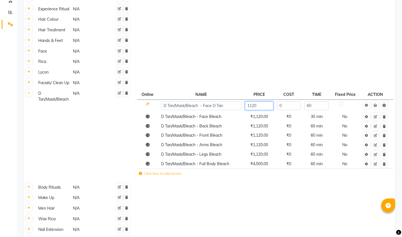
click at [269, 104] on input "1120" at bounding box center [259, 105] width 28 height 9
type input "1150"
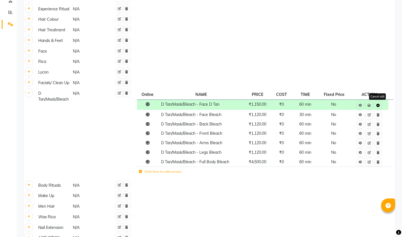
click at [376, 106] on span "Save Cancel edit" at bounding box center [373, 105] width 18 height 6
click at [370, 115] on icon at bounding box center [369, 114] width 3 height 3
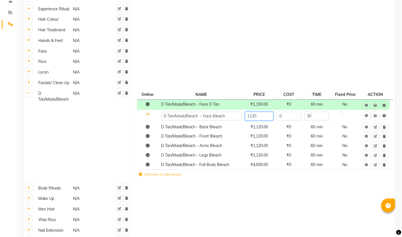
click at [267, 115] on input "1120" at bounding box center [259, 116] width 28 height 9
type input "1150"
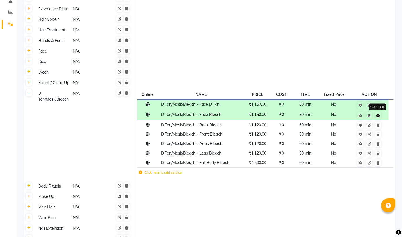
click at [377, 115] on span "Save Cancel edit" at bounding box center [373, 115] width 18 height 6
click at [371, 126] on icon at bounding box center [369, 124] width 3 height 3
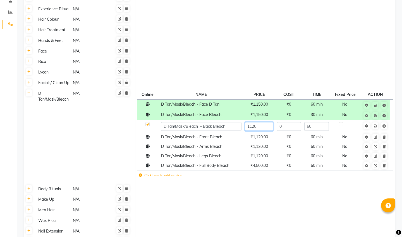
click at [270, 125] on input "1120" at bounding box center [259, 126] width 28 height 9
type input "1200"
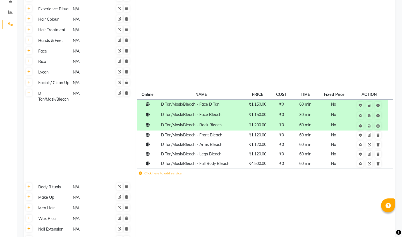
click at [374, 126] on span "Save" at bounding box center [373, 126] width 18 height 6
click at [371, 135] on icon at bounding box center [369, 135] width 3 height 3
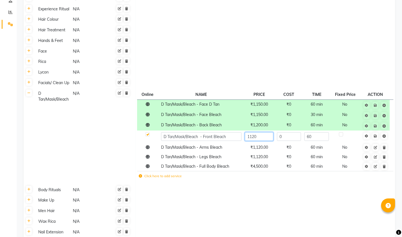
click at [266, 141] on input "1120" at bounding box center [259, 136] width 28 height 9
type input "1200"
click at [375, 136] on span "Save" at bounding box center [379, 136] width 18 height 6
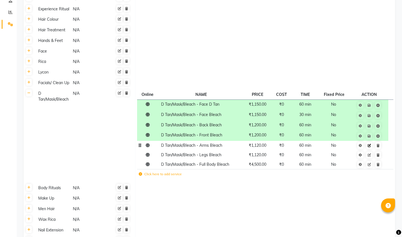
click at [370, 145] on icon at bounding box center [369, 145] width 3 height 3
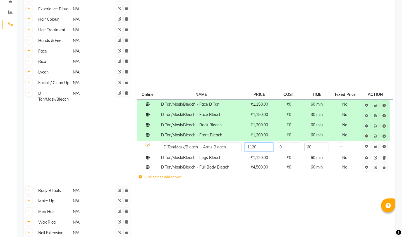
click at [261, 145] on input "1120" at bounding box center [259, 146] width 28 height 9
type input "1500"
click at [376, 148] on span "Save" at bounding box center [379, 146] width 18 height 6
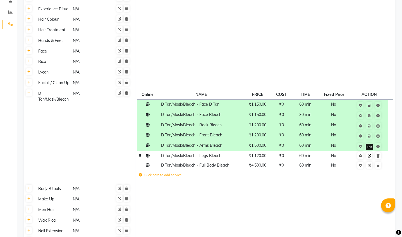
click at [370, 156] on icon at bounding box center [369, 155] width 3 height 3
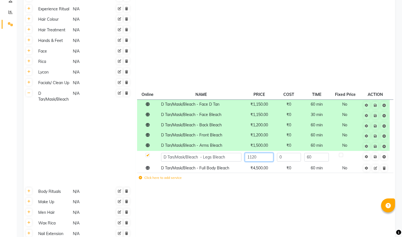
click at [271, 156] on input "1120" at bounding box center [259, 157] width 28 height 9
type input "1"
type input "2000"
click at [377, 158] on span "Save" at bounding box center [379, 156] width 18 height 6
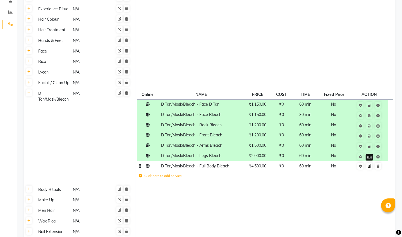
click at [371, 166] on icon at bounding box center [369, 166] width 3 height 3
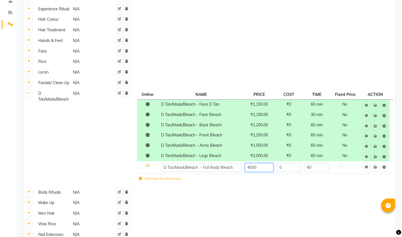
click at [270, 167] on input "4500" at bounding box center [259, 167] width 28 height 9
type input "4"
type input "5000"
click at [375, 168] on span "Save" at bounding box center [379, 167] width 18 height 6
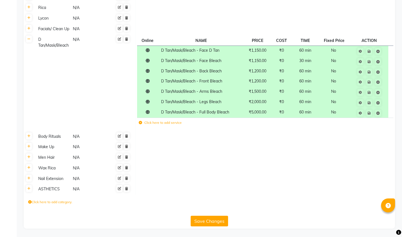
scroll to position [165, 0]
click at [217, 220] on button "Save Changes" at bounding box center [209, 221] width 37 height 11
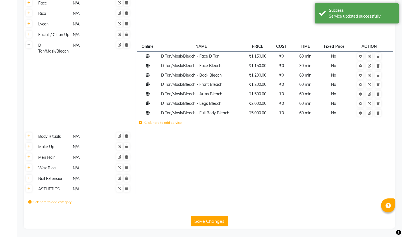
click at [30, 45] on icon at bounding box center [28, 44] width 3 height 3
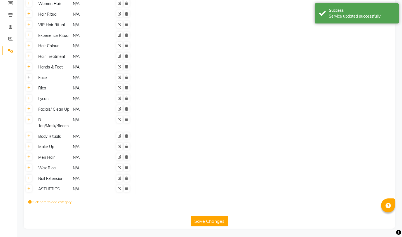
click at [28, 79] on link at bounding box center [29, 77] width 6 height 7
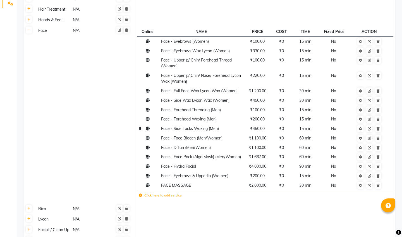
scroll to position [133, 0]
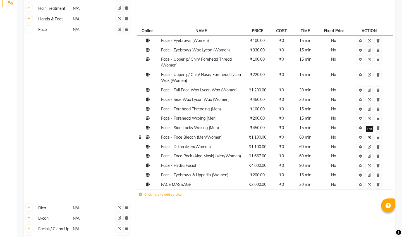
click at [369, 137] on icon at bounding box center [369, 137] width 3 height 3
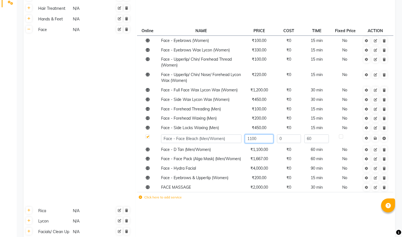
click at [262, 139] on input "1100" at bounding box center [259, 138] width 28 height 9
type input "1150"
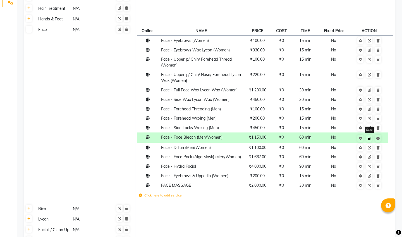
click at [374, 137] on span "Save" at bounding box center [373, 138] width 18 height 6
click at [372, 147] on link at bounding box center [369, 147] width 6 height 7
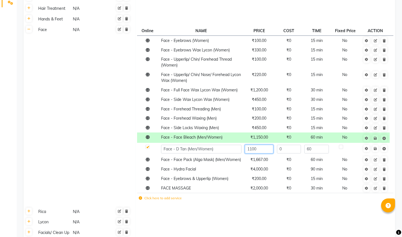
click at [267, 151] on input "1100" at bounding box center [259, 149] width 28 height 9
type input "1150"
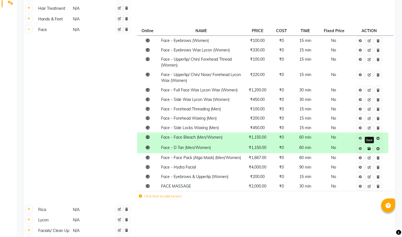
click at [377, 148] on span "Save" at bounding box center [373, 148] width 18 height 6
click at [370, 159] on icon at bounding box center [369, 157] width 3 height 3
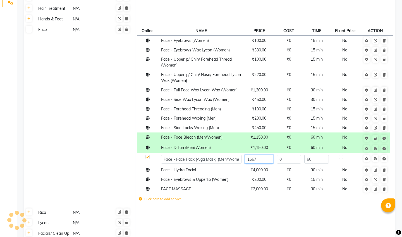
click at [260, 160] on input "1667" at bounding box center [259, 159] width 28 height 9
type input "1700"
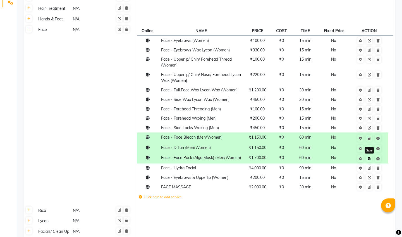
click at [376, 159] on span "Save" at bounding box center [373, 158] width 18 height 6
click at [369, 168] on icon at bounding box center [369, 167] width 3 height 3
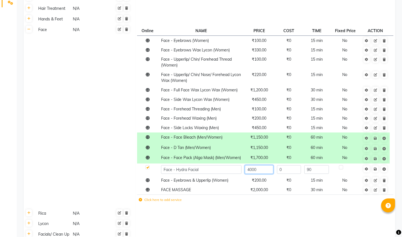
click at [260, 170] on input "4000" at bounding box center [259, 169] width 28 height 9
type input "4700"
click at [377, 169] on span "Save" at bounding box center [379, 169] width 18 height 6
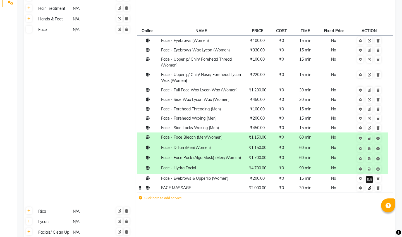
click at [369, 188] on icon at bounding box center [369, 187] width 3 height 3
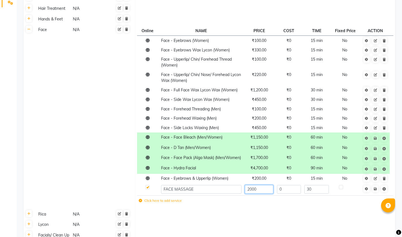
click at [264, 189] on input "2000" at bounding box center [259, 189] width 28 height 9
type input "2"
type input "1800"
click at [376, 190] on span "Save" at bounding box center [379, 188] width 18 height 6
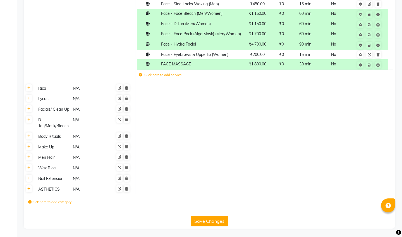
scroll to position [257, 0]
click at [219, 221] on button "Save Changes" at bounding box center [209, 221] width 37 height 11
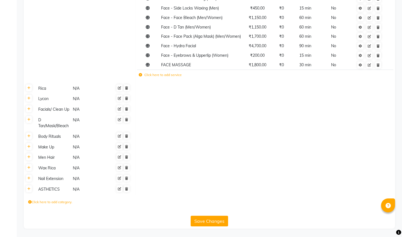
scroll to position [253, 0]
click at [30, 107] on link at bounding box center [29, 108] width 6 height 7
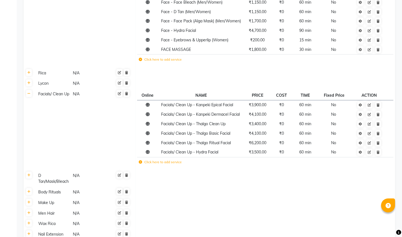
scroll to position [272, 0]
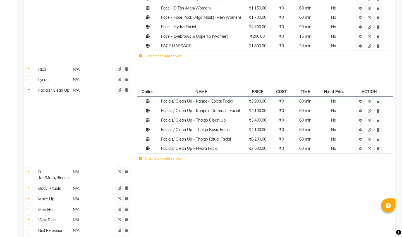
click at [30, 90] on link at bounding box center [29, 89] width 6 height 7
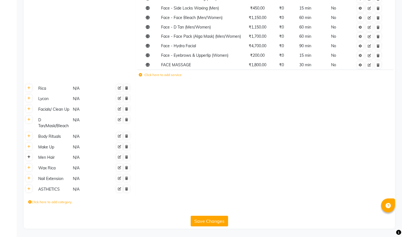
click at [29, 157] on icon at bounding box center [28, 156] width 3 height 3
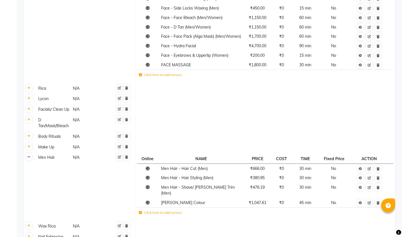
click at [29, 157] on icon at bounding box center [28, 156] width 3 height 3
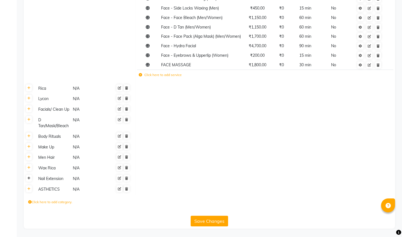
click at [30, 180] on link at bounding box center [29, 178] width 6 height 7
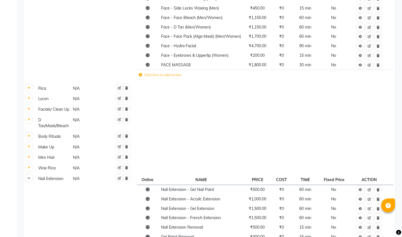
click at [31, 178] on link at bounding box center [29, 178] width 6 height 7
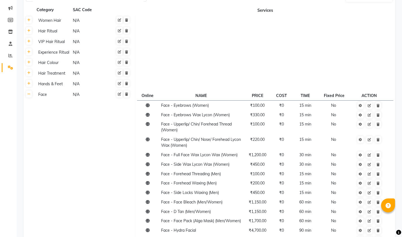
scroll to position [24, 0]
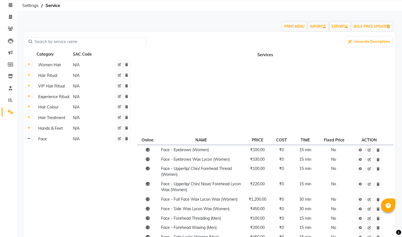
click at [30, 141] on link at bounding box center [29, 138] width 6 height 7
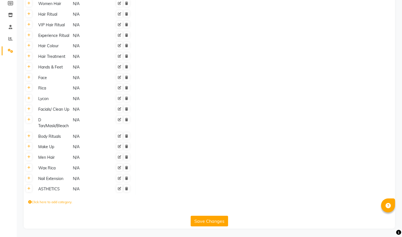
scroll to position [85, 0]
click at [209, 220] on button "Save Changes" at bounding box center [209, 221] width 37 height 11
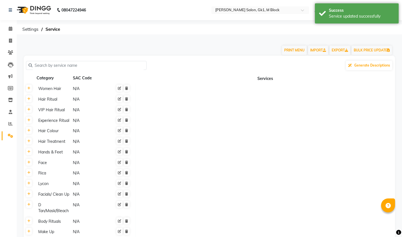
scroll to position [0, 0]
click at [10, 42] on icon at bounding box center [10, 41] width 3 height 4
select select "service"
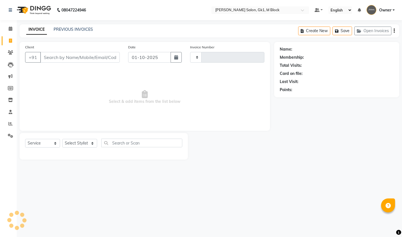
type input "7270"
select select "6312"
click at [73, 27] on link "PREVIOUS INVOICES" at bounding box center [73, 29] width 39 height 5
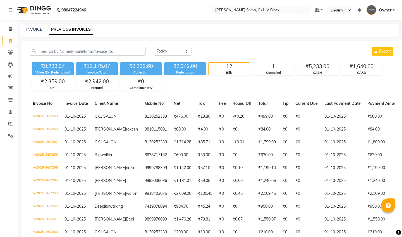
click at [195, 71] on div "Redemption" at bounding box center [185, 72] width 42 height 5
click at [101, 86] on div "Prepaid" at bounding box center [96, 87] width 41 height 5
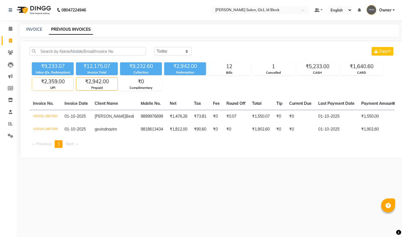
click at [57, 85] on div "UPI" at bounding box center [52, 87] width 41 height 5
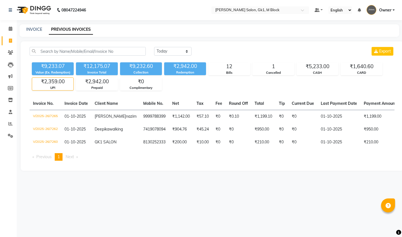
click at [391, 12] on span "Owner" at bounding box center [385, 10] width 12 height 6
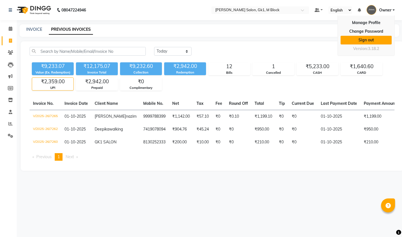
click at [372, 39] on link "Sign out" at bounding box center [366, 40] width 51 height 9
